Goal: Use online tool/utility: Utilize a website feature to perform a specific function

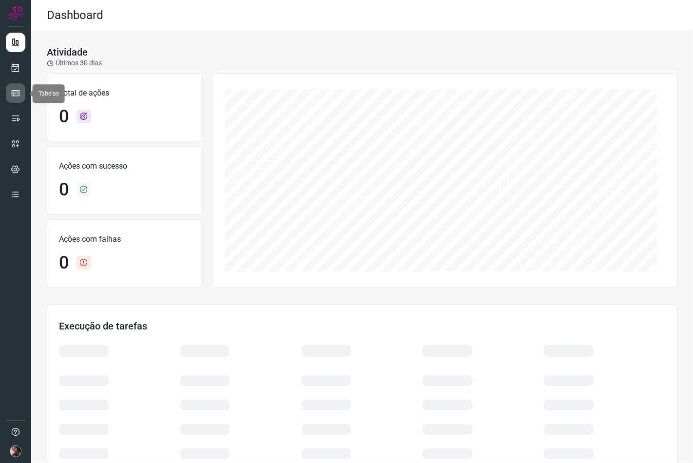
click at [12, 97] on icon at bounding box center [16, 93] width 10 height 10
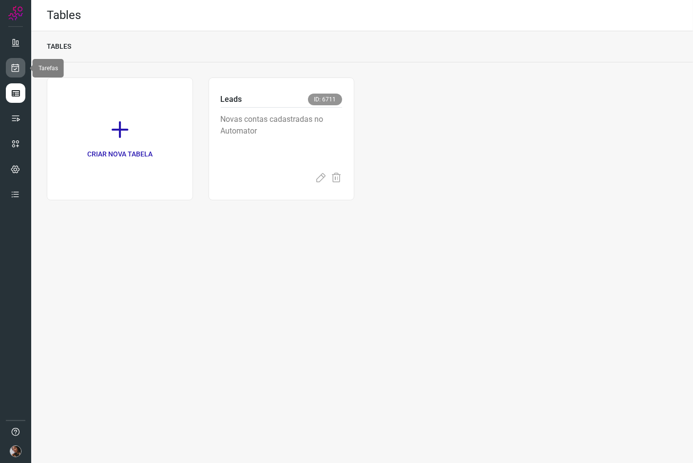
click at [11, 75] on link at bounding box center [15, 67] width 19 height 19
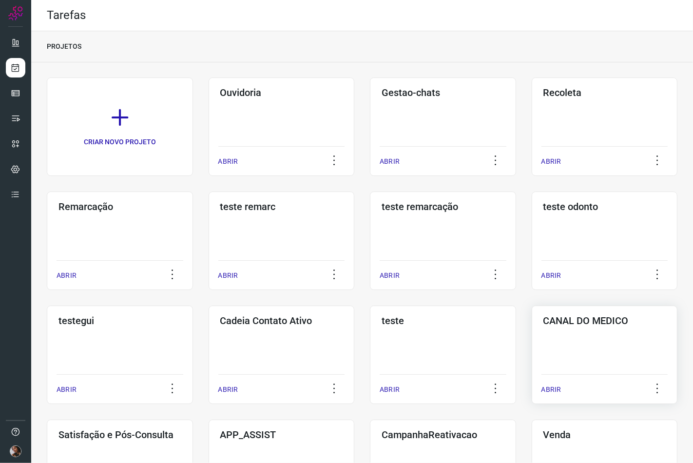
click at [568, 315] on h3 "CANAL DO MEDICO" at bounding box center [604, 321] width 123 height 12
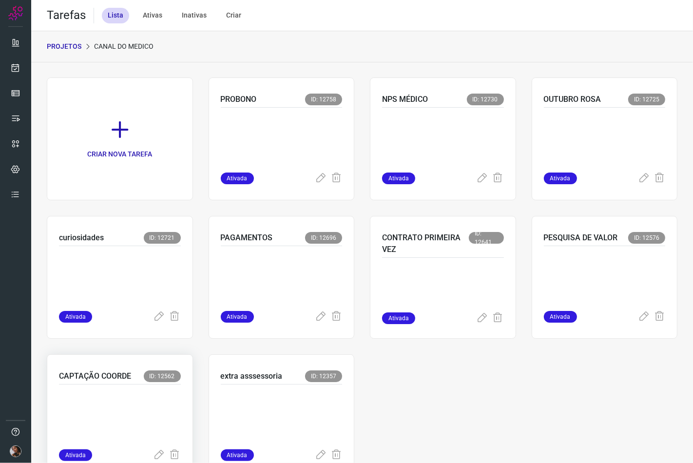
click at [108, 387] on div at bounding box center [120, 417] width 122 height 65
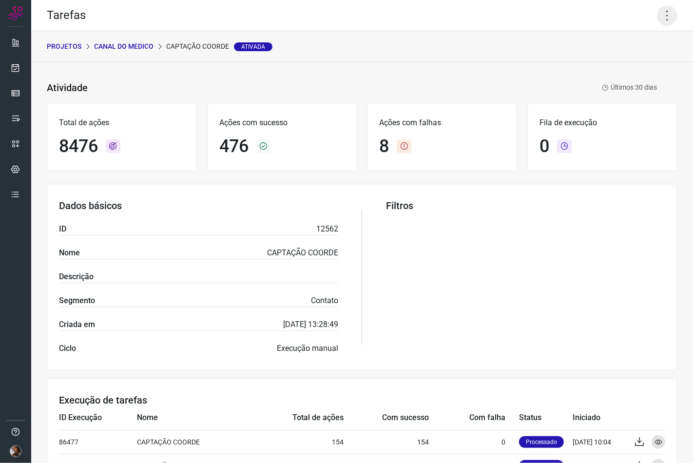
click at [657, 18] on icon at bounding box center [667, 15] width 20 height 20
click at [640, 64] on li "Executar" at bounding box center [624, 64] width 89 height 16
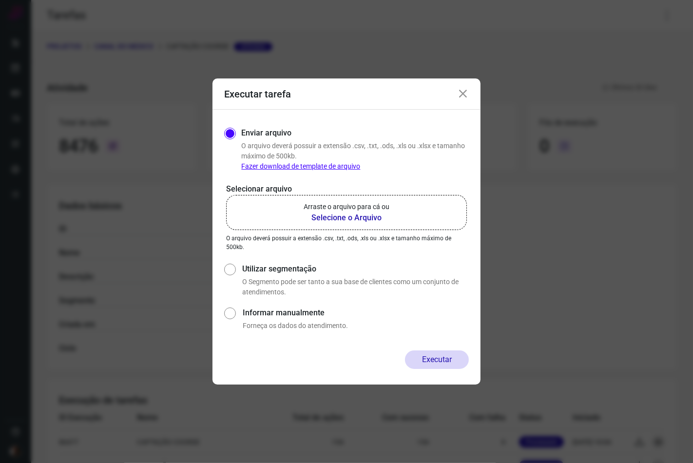
click at [310, 220] on b "Selecione o Arquivo" at bounding box center [347, 218] width 86 height 12
click at [0, 0] on input "Arraste o arquivo para cá ou Selecione o Arquivo" at bounding box center [0, 0] width 0 height 0
click at [342, 218] on b "Selecione o Arquivo" at bounding box center [347, 218] width 86 height 12
click at [0, 0] on input "Arraste o arquivo para cá ou Selecione o Arquivo" at bounding box center [0, 0] width 0 height 0
click at [366, 200] on label "Arraste o arquivo para cá ou Selecione o Arquivo" at bounding box center [346, 212] width 241 height 35
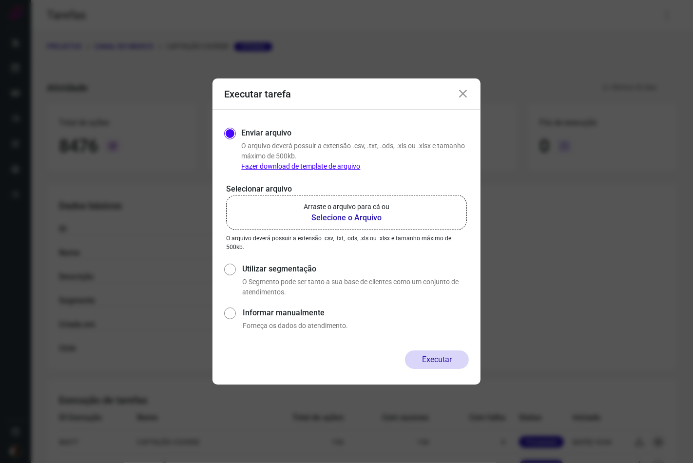
click at [0, 0] on input "Arraste o arquivo para cá ou Selecione o Arquivo" at bounding box center [0, 0] width 0 height 0
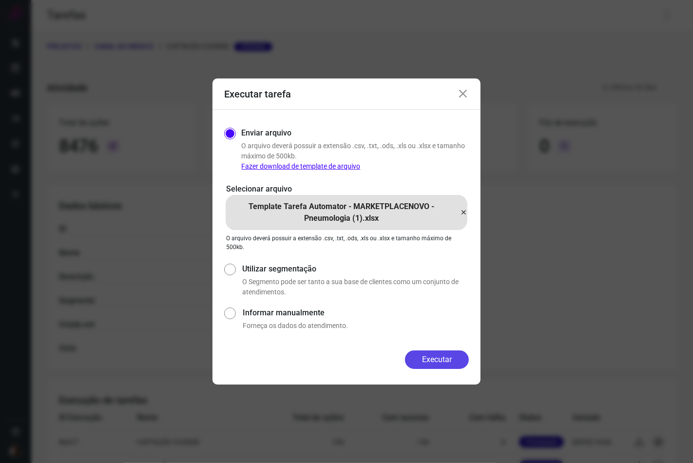
click at [446, 368] on button "Executar" at bounding box center [437, 359] width 64 height 19
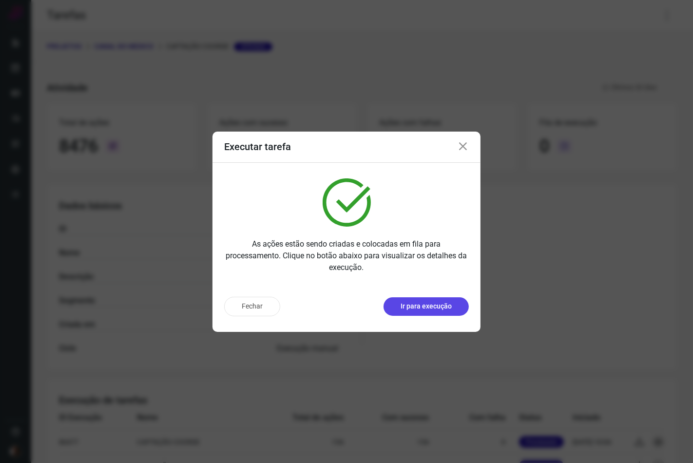
click at [418, 316] on button "Ir para execução" at bounding box center [426, 306] width 85 height 19
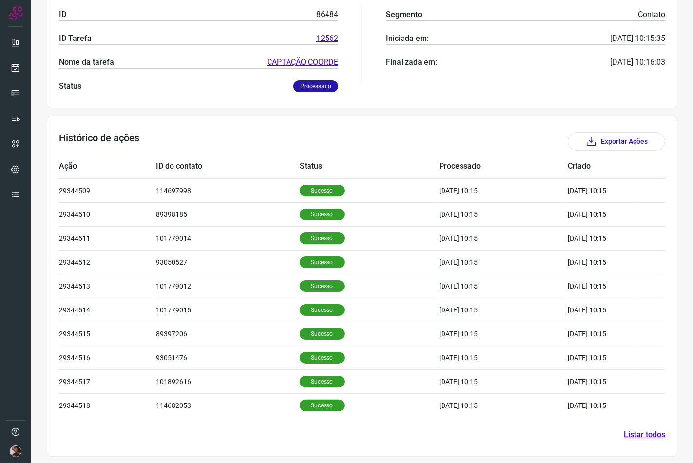
scroll to position [150, 0]
